Goal: Task Accomplishment & Management: Complete application form

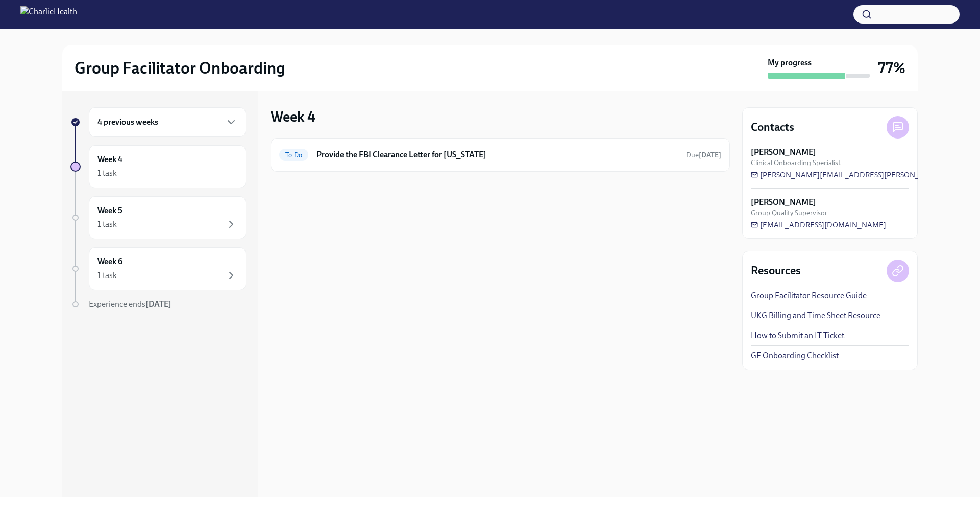
click at [161, 116] on div "4 previous weeks" at bounding box center [168, 122] width 140 height 12
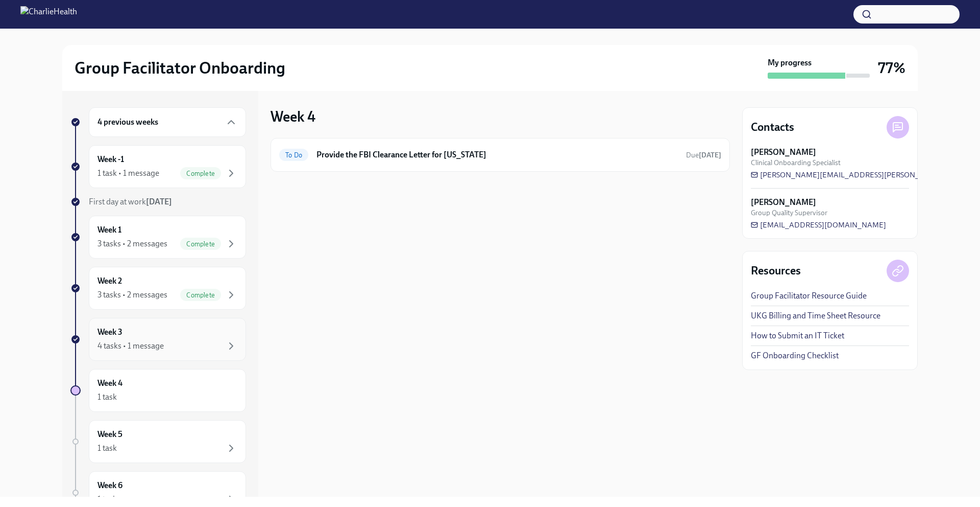
click at [186, 338] on div "Week 3 4 tasks • 1 message" at bounding box center [168, 339] width 140 height 26
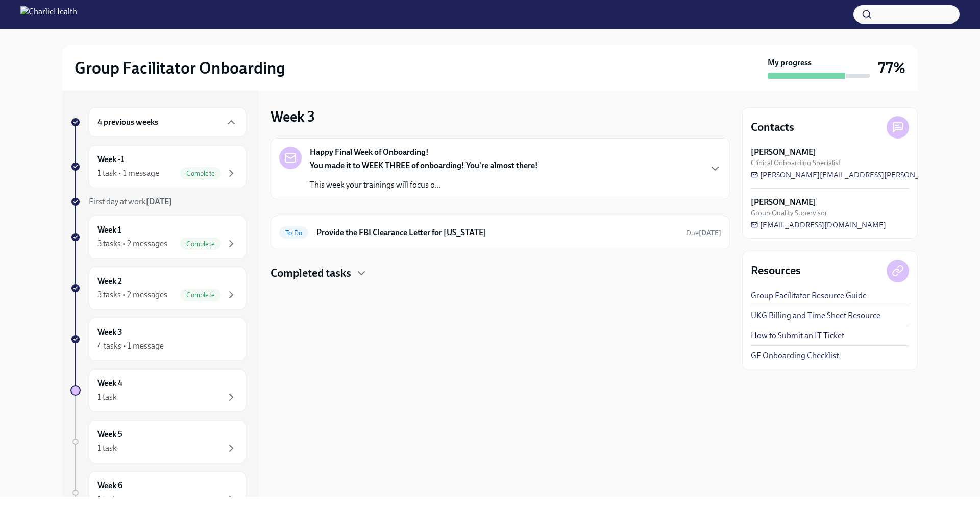
click at [350, 279] on h4 "Completed tasks" at bounding box center [311, 273] width 81 height 15
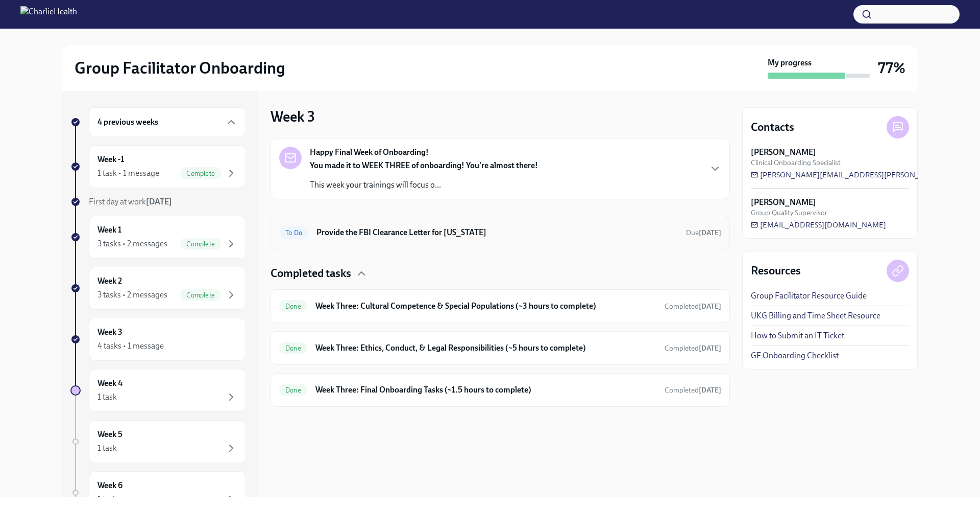
click at [362, 233] on h6 "Provide the FBI Clearance Letter for [US_STATE]" at bounding box center [498, 232] width 362 height 11
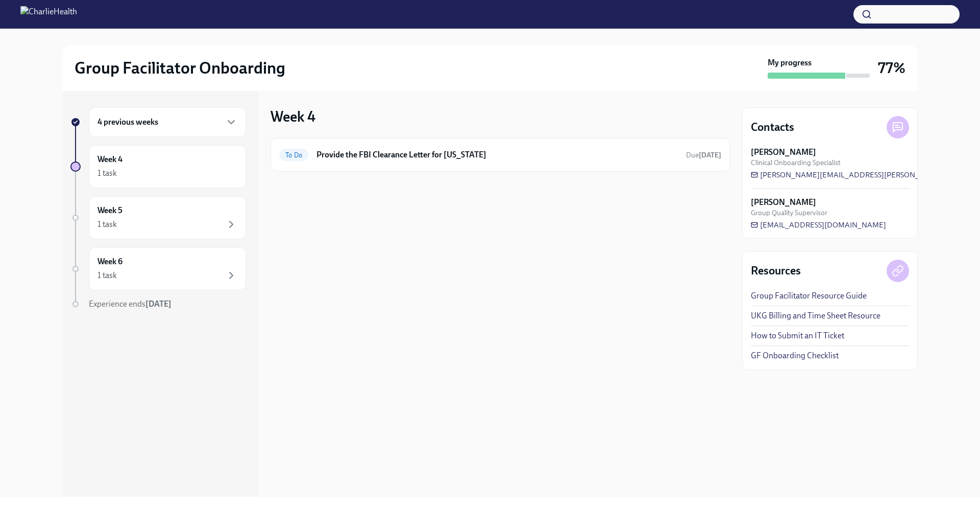
click at [187, 130] on div "4 previous weeks" at bounding box center [167, 122] width 157 height 30
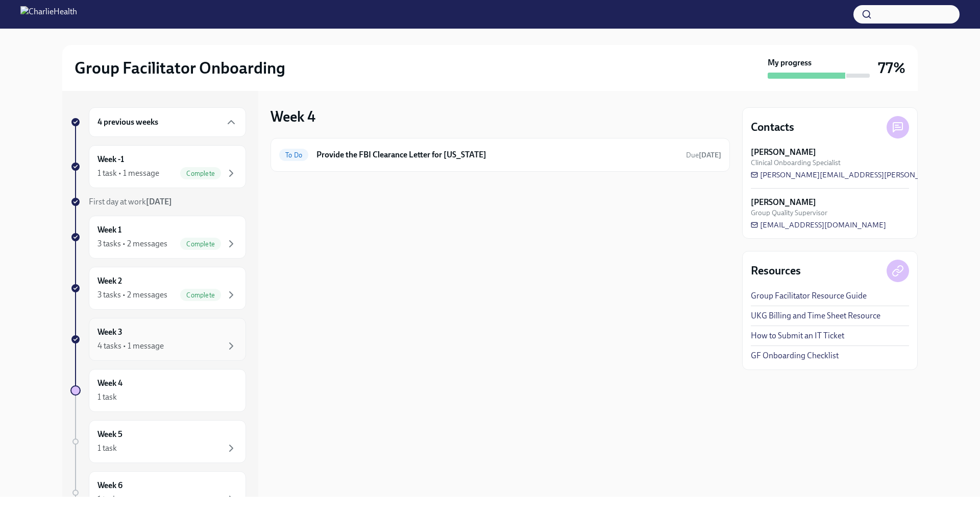
click at [180, 333] on div "Week 3 4 tasks • 1 message" at bounding box center [168, 339] width 140 height 26
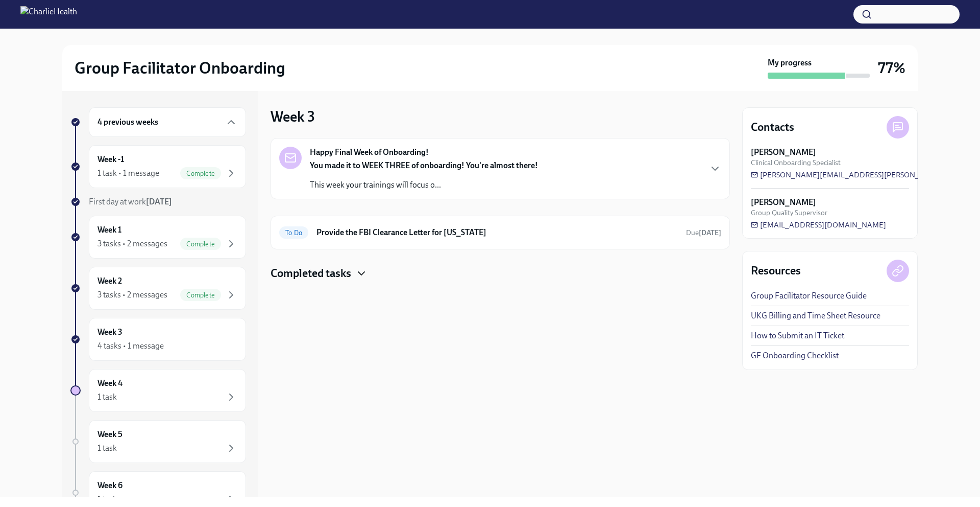
click at [358, 274] on icon "button" at bounding box center [361, 273] width 12 height 12
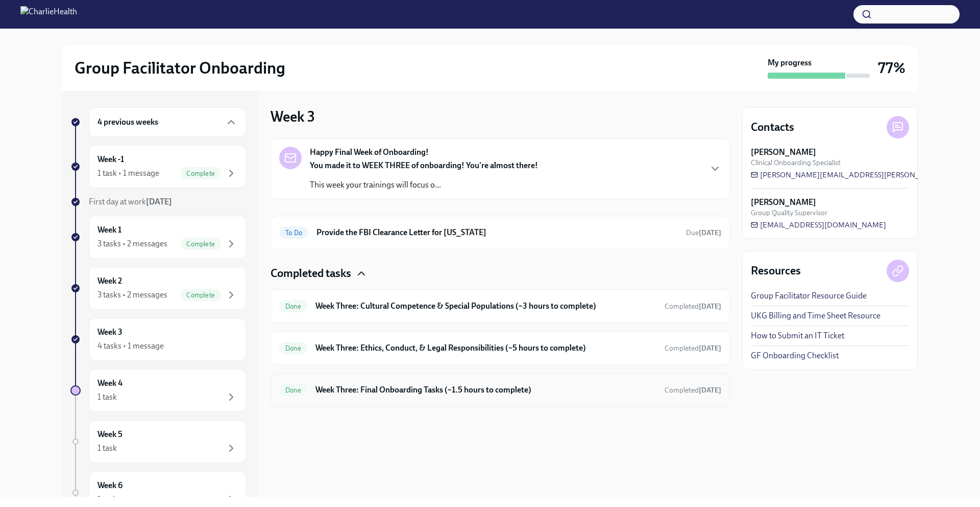
click at [421, 394] on h6 "Week Three: Final Onboarding Tasks (~1.5 hours to complete)" at bounding box center [486, 389] width 341 height 11
